Goal: Find specific page/section: Find specific page/section

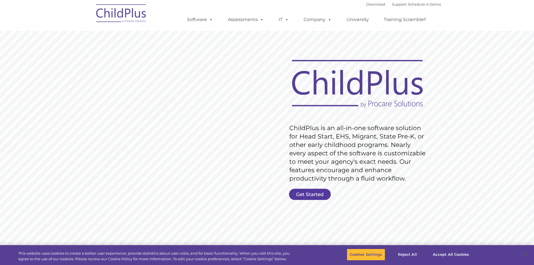
click at [314, 191] on link "Get Started" at bounding box center [310, 194] width 42 height 11
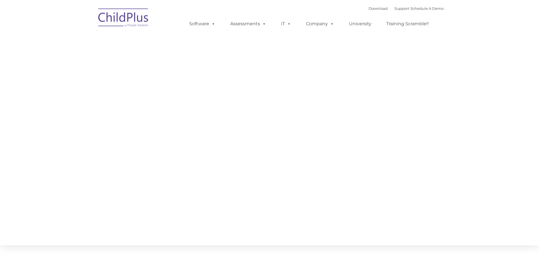
type input ""
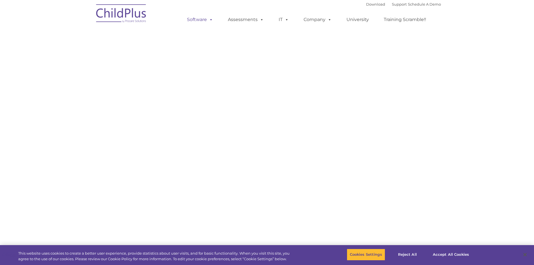
select select "MEDIUM"
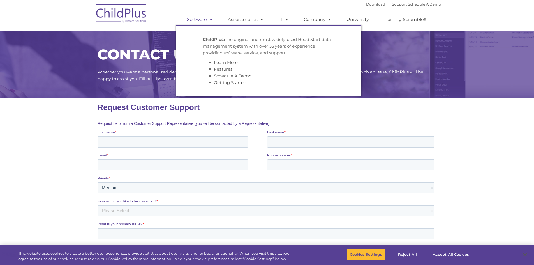
click at [210, 19] on span at bounding box center [210, 19] width 6 height 5
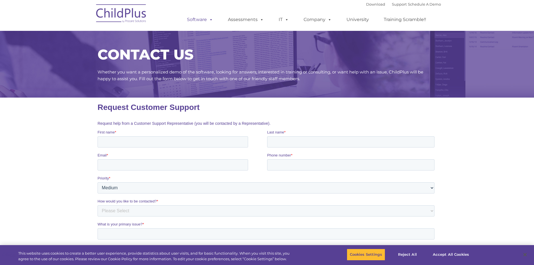
click at [207, 19] on span at bounding box center [210, 19] width 6 height 5
click at [58, 46] on div "CONTACT US Whether you want a personalized demo of the software, looking for an…" at bounding box center [267, 59] width 534 height 78
click at [366, 4] on link "Download" at bounding box center [375, 4] width 19 height 4
